Goal: Task Accomplishment & Management: Use online tool/utility

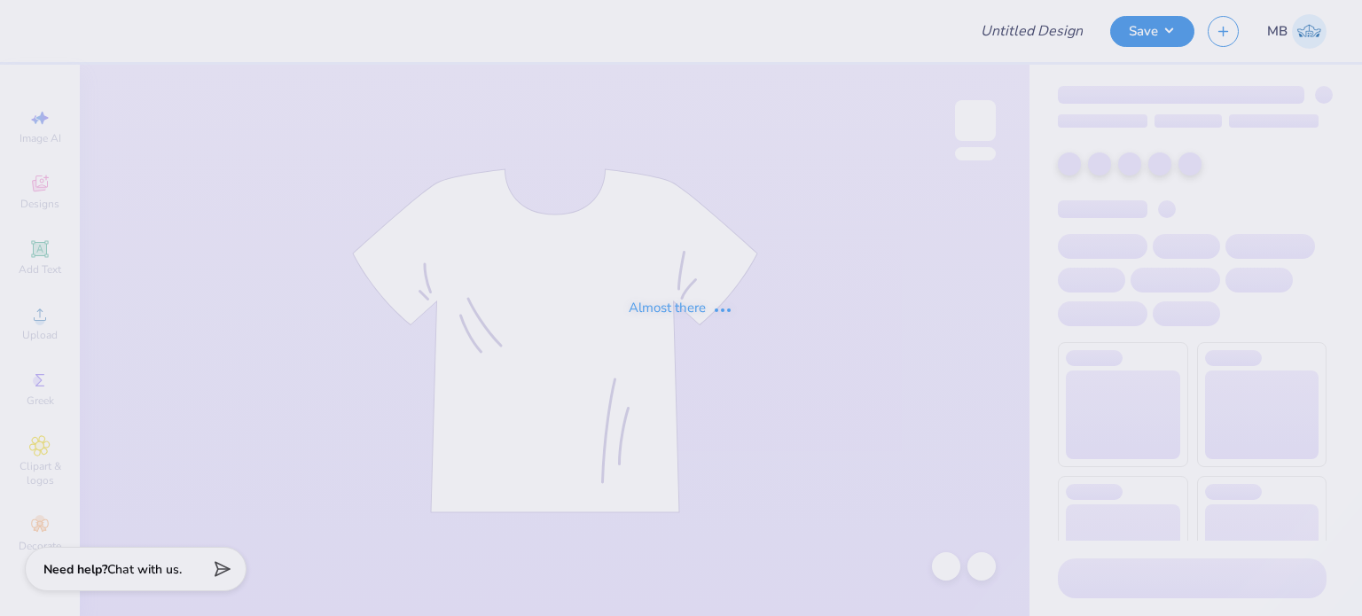
type input "Navy sweat shorts"
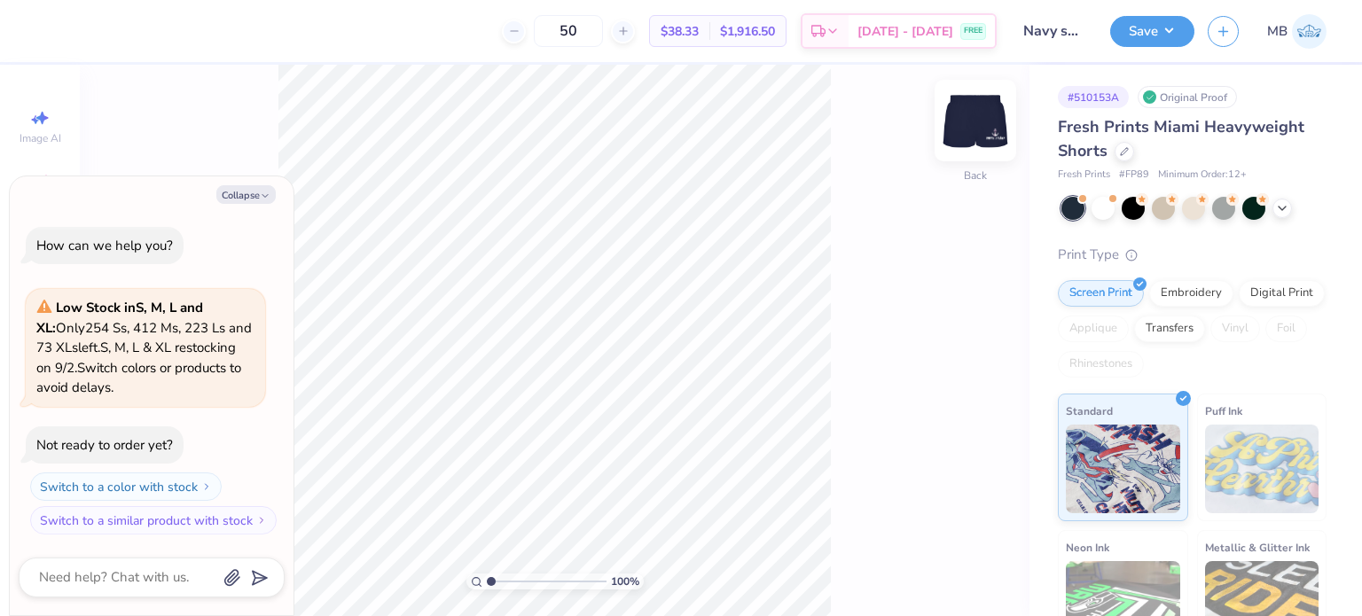
click at [982, 121] on img at bounding box center [975, 120] width 71 height 71
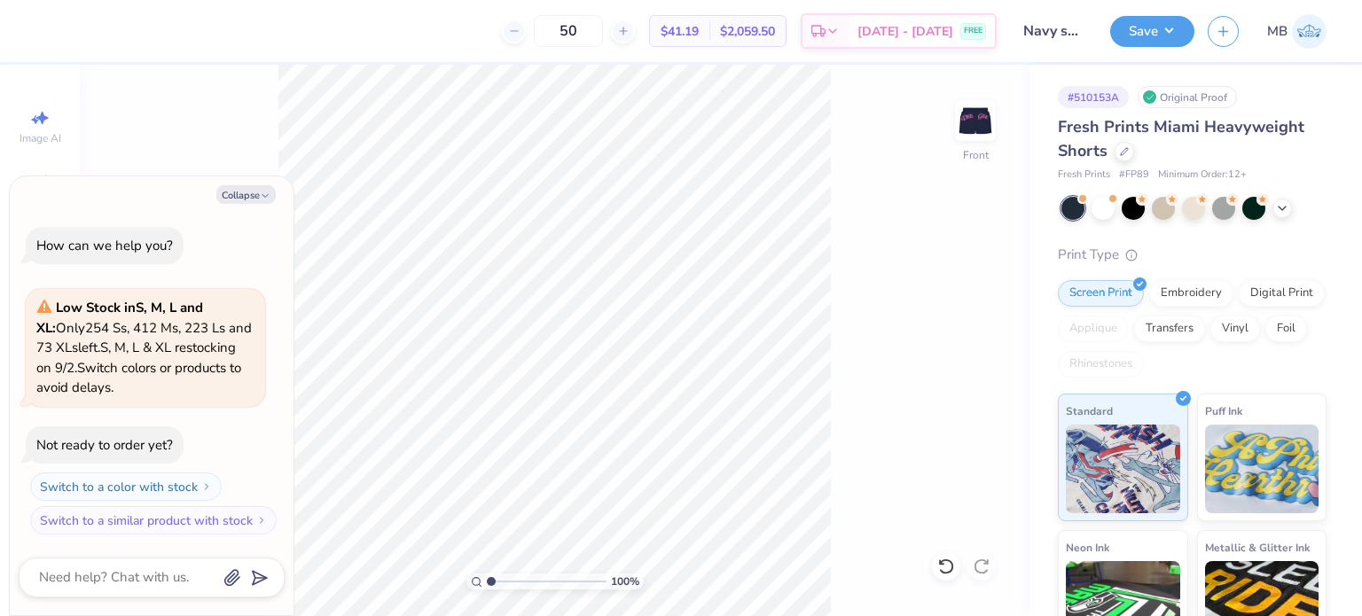
click at [866, 304] on div "100 % Front" at bounding box center [555, 340] width 950 height 551
click at [980, 123] on img at bounding box center [975, 120] width 71 height 71
click at [1167, 27] on button "Save" at bounding box center [1152, 28] width 84 height 31
type textarea "x"
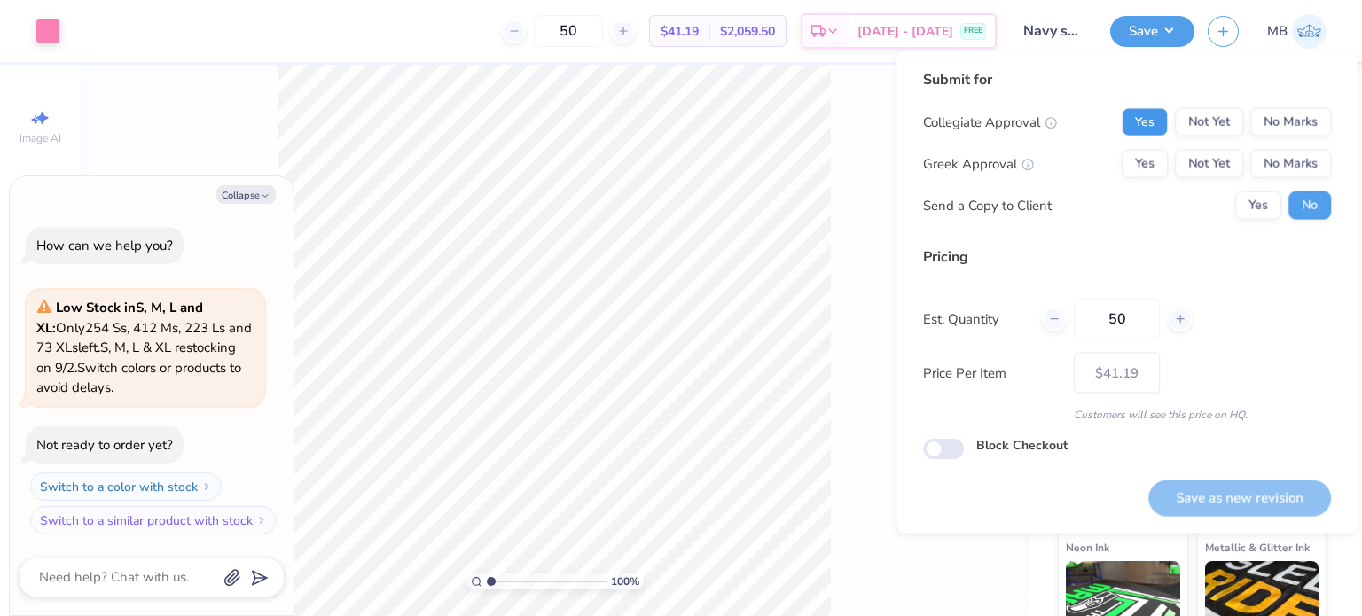
click at [1160, 118] on button "Yes" at bounding box center [1145, 122] width 46 height 28
click at [1294, 120] on button "No Marks" at bounding box center [1290, 122] width 81 height 28
click at [1148, 152] on button "Yes" at bounding box center [1145, 164] width 46 height 28
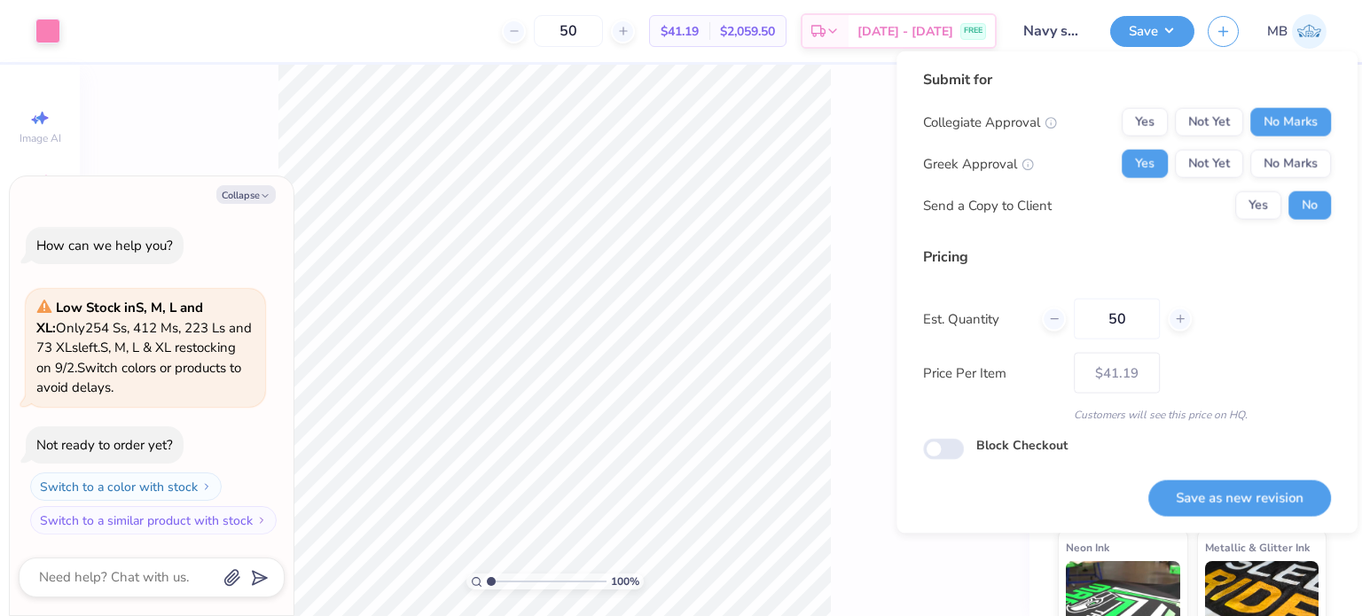
click at [1245, 497] on button "Save as new revision" at bounding box center [1239, 498] width 183 height 36
type input "$41.19"
type textarea "x"
